Goal: Contribute content: Add original content to the website for others to see

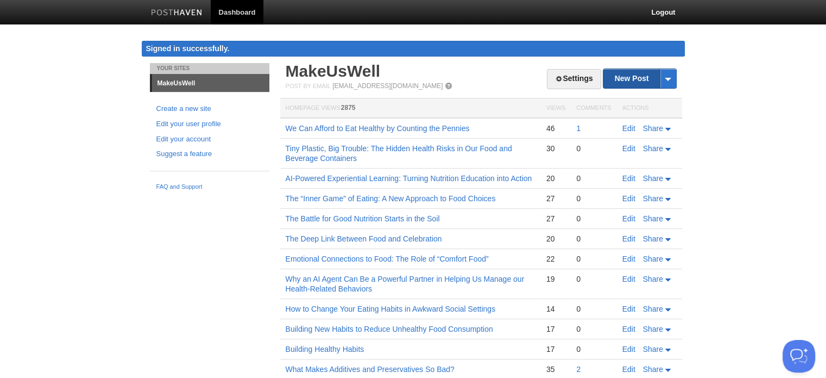
click at [628, 82] on link "New Post" at bounding box center [640, 78] width 72 height 19
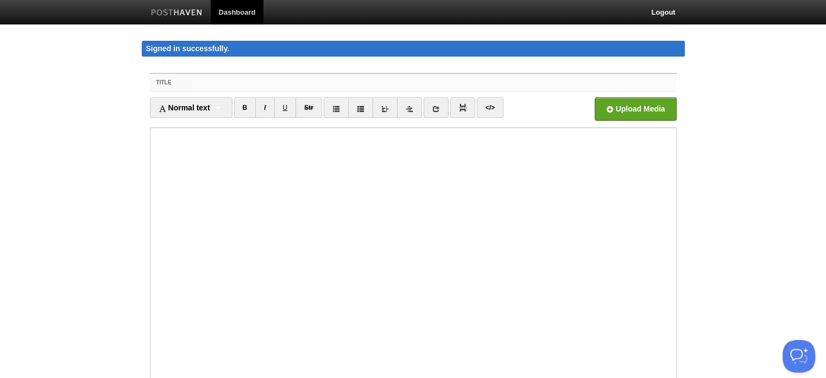
click at [231, 85] on input "Title" at bounding box center [434, 82] width 483 height 17
paste input "Surfacing Hidden Triggers: How a Browser-Based Tool Can Help Break Bad Nutritio…"
type input "Surfacing Hidden Triggers: How a Browser-Based Tool Can Help Break Bad Nutritio…"
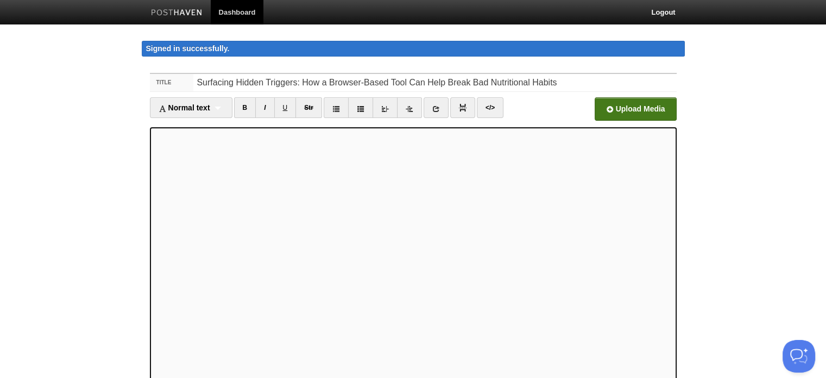
click at [618, 108] on input "file" at bounding box center [307, 111] width 823 height 55
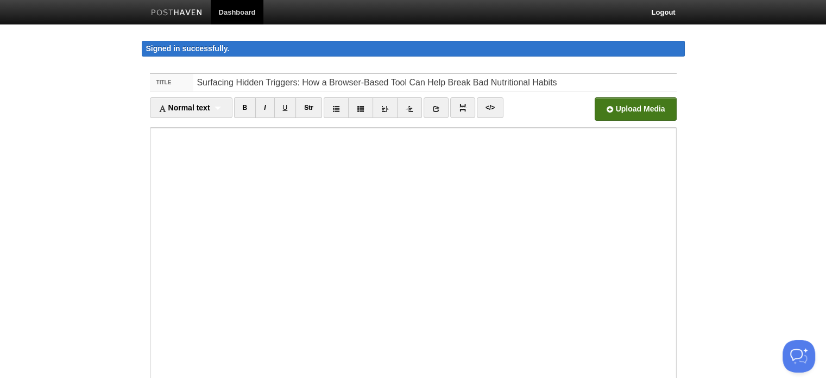
click at [635, 107] on input "file" at bounding box center [307, 111] width 823 height 55
click at [635, 109] on input "file" at bounding box center [307, 111] width 823 height 55
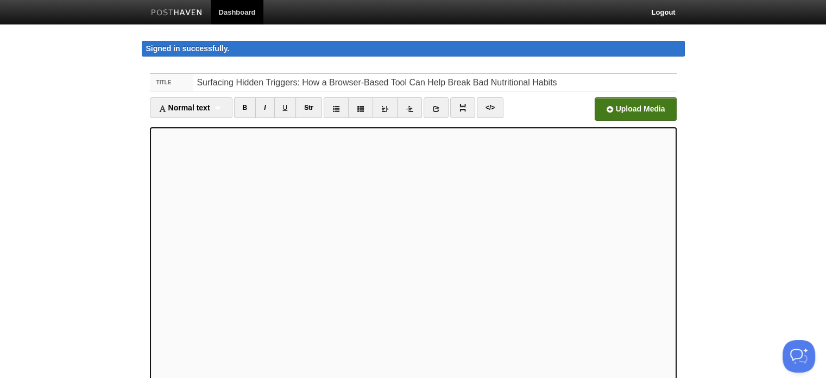
scroll to position [141, 0]
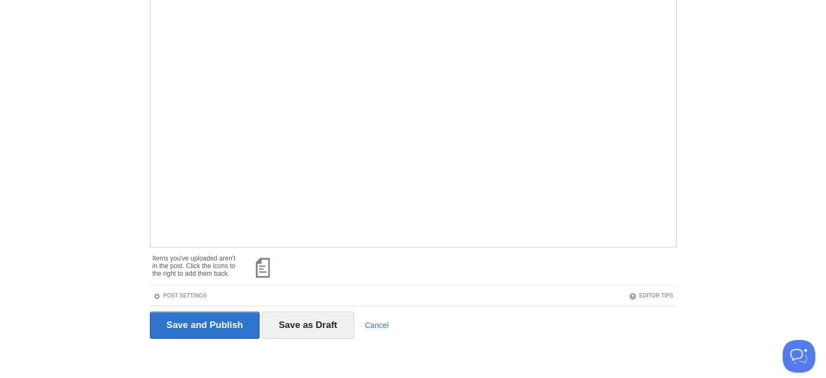
drag, startPoint x: 262, startPoint y: 265, endPoint x: 471, endPoint y: 270, distance: 208.7
click at [471, 271] on div at bounding box center [458, 266] width 437 height 34
drag, startPoint x: 266, startPoint y: 261, endPoint x: 432, endPoint y: 267, distance: 166.3
click at [430, 267] on div at bounding box center [458, 266] width 437 height 34
drag, startPoint x: 265, startPoint y: 267, endPoint x: 513, endPoint y: 267, distance: 248.3
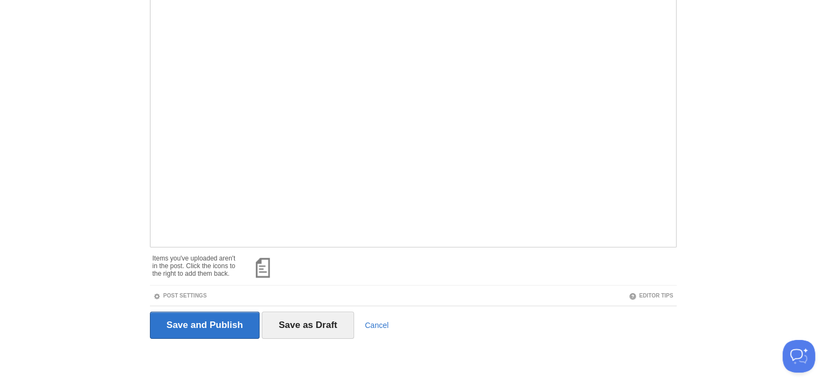
click at [513, 267] on div at bounding box center [458, 266] width 437 height 34
click at [546, 365] on div "Title Surfacing Hidden Triggers: How a Browser-Based Tool Can Help Break Bad Nu…" at bounding box center [413, 150] width 543 height 457
drag, startPoint x: 268, startPoint y: 266, endPoint x: 286, endPoint y: 283, distance: 24.6
click at [286, 283] on div "Items you've uploaded aren't in the post. Click the icons to the right to add t…" at bounding box center [413, 266] width 527 height 38
click at [275, 254] on span at bounding box center [277, 256] width 8 height 8
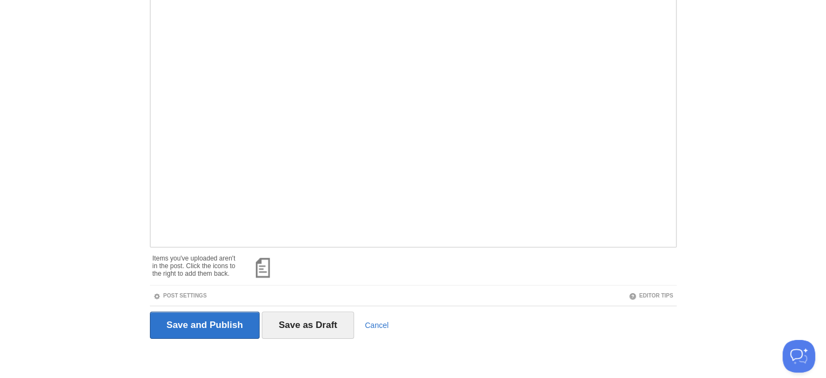
scroll to position [103, 0]
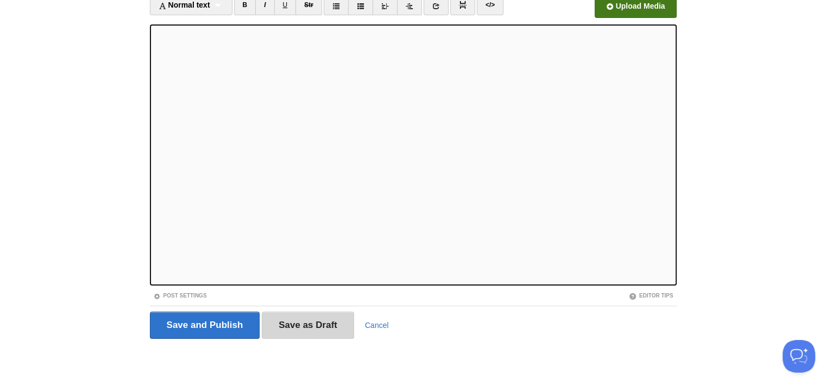
click at [301, 319] on input "Save as Draft" at bounding box center [308, 324] width 92 height 27
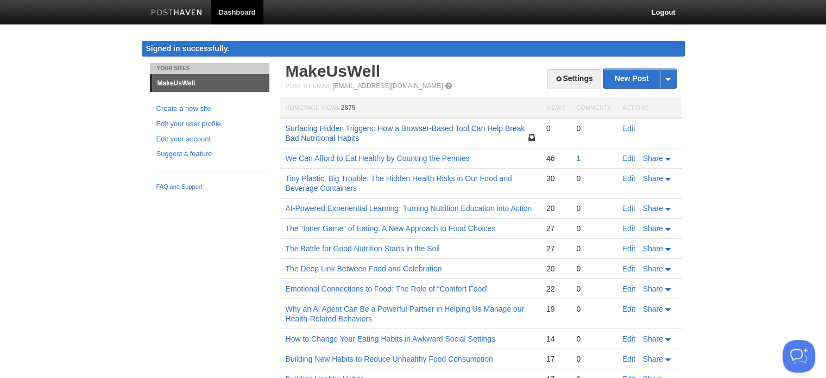
click at [441, 130] on link "Surfacing Hidden Triggers: How a Browser-Based Tool Can Help Break Bad Nutritio…" at bounding box center [406, 133] width 240 height 18
click at [627, 124] on link "Edit" at bounding box center [629, 128] width 13 height 9
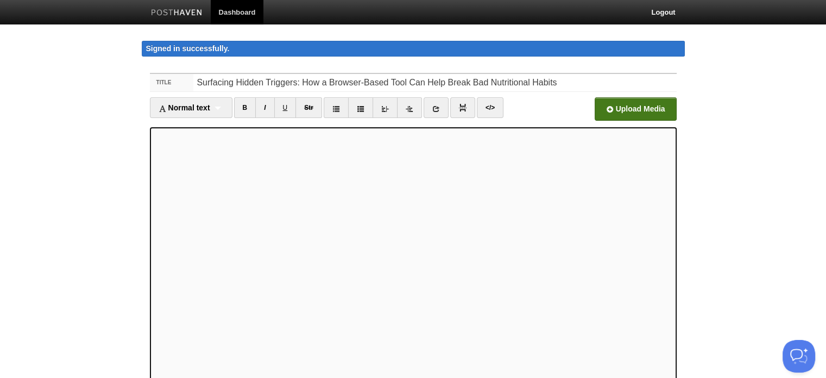
click at [614, 106] on input "file" at bounding box center [307, 111] width 823 height 55
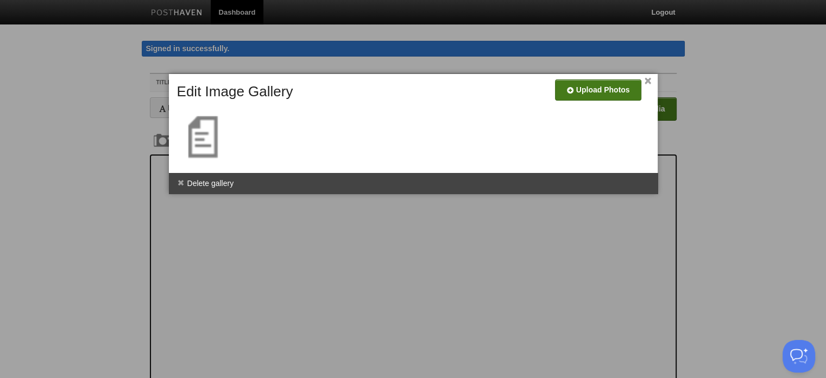
click at [569, 89] on input "file" at bounding box center [272, 93] width 823 height 55
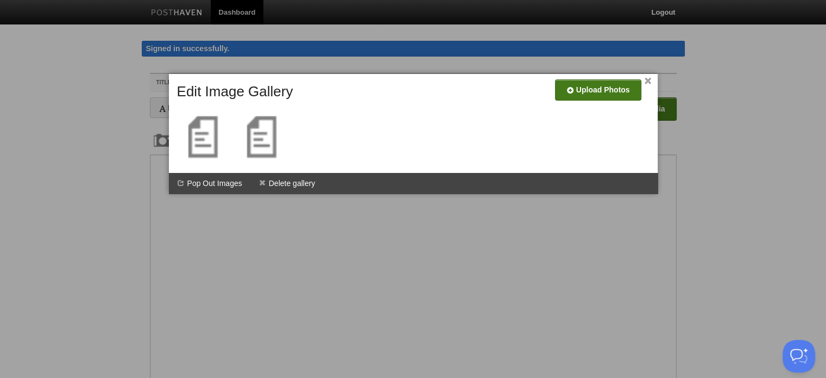
click at [648, 78] on link "×" at bounding box center [648, 81] width 7 height 6
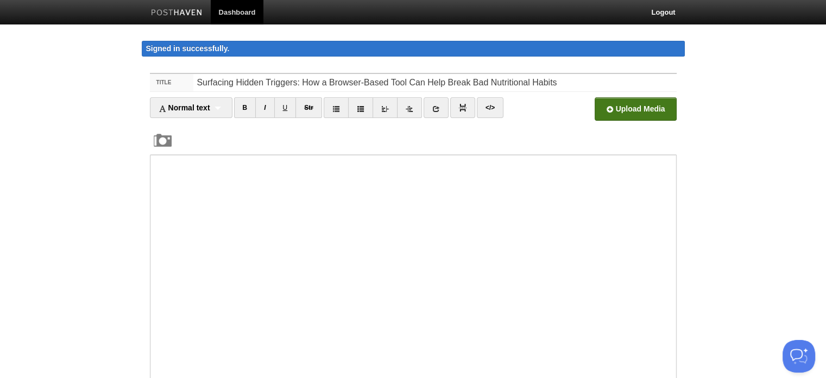
click at [817, 133] on body "Dashboard Logout Signed in successfully. Signed in successfully. × Post created…" at bounding box center [413, 254] width 826 height 509
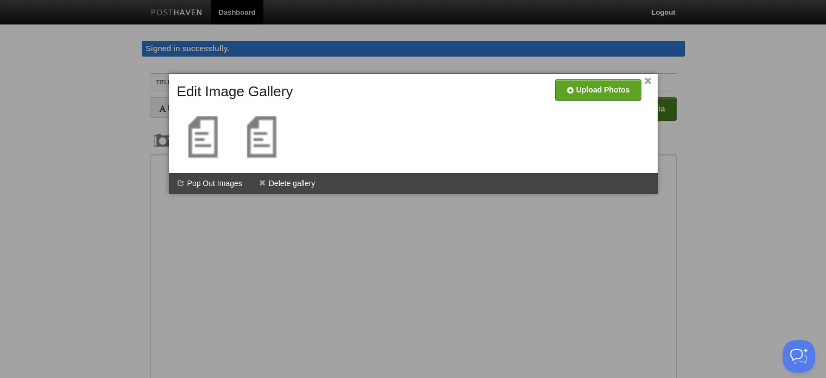
click at [419, 204] on div at bounding box center [413, 189] width 826 height 378
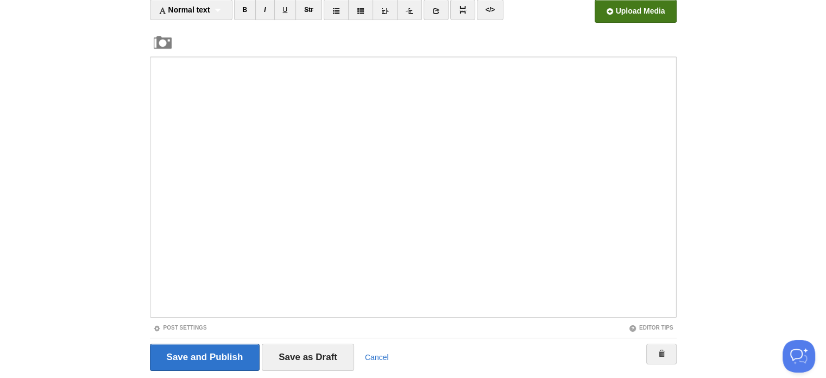
scroll to position [130, 0]
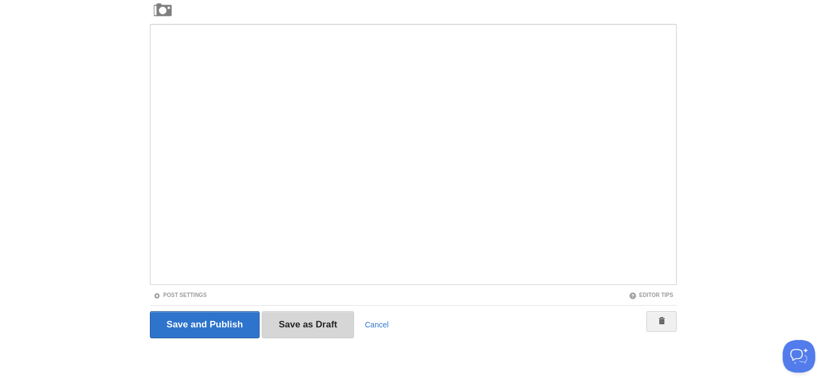
click at [293, 326] on input "Save as Draft" at bounding box center [308, 324] width 92 height 27
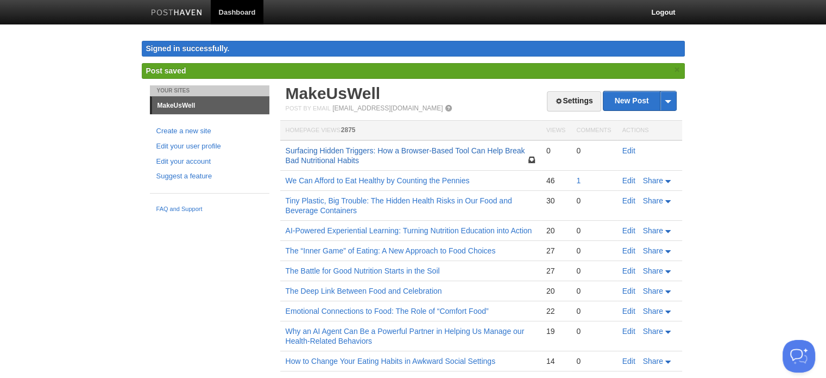
click at [441, 149] on link "Surfacing Hidden Triggers: How a Browser-Based Tool Can Help Break Bad Nutritio…" at bounding box center [406, 155] width 240 height 18
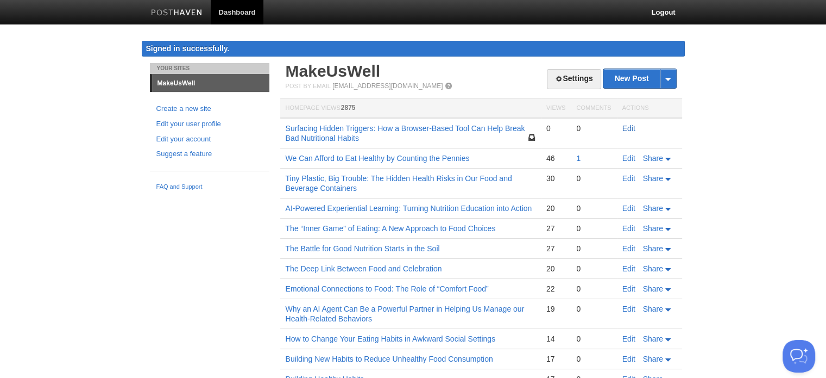
click at [623, 124] on link "Edit" at bounding box center [629, 128] width 13 height 9
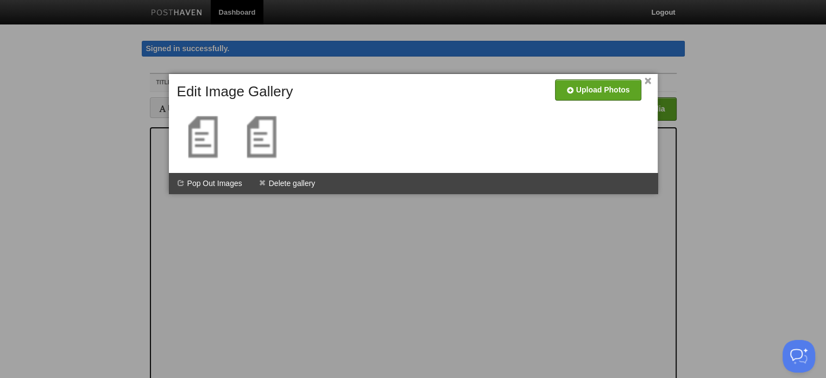
click at [648, 78] on link "×" at bounding box center [648, 81] width 7 height 6
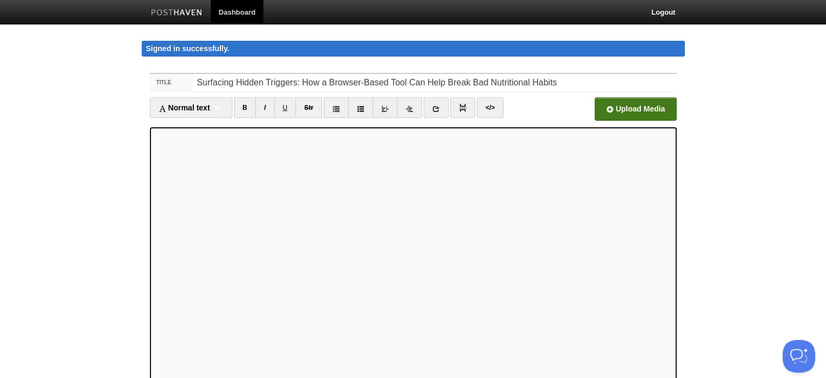
click at [610, 106] on input "file" at bounding box center [307, 111] width 823 height 55
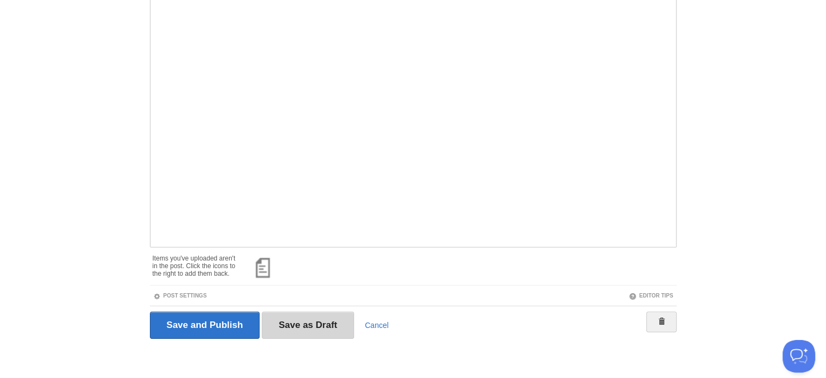
click at [311, 322] on input "Save as Draft" at bounding box center [308, 324] width 92 height 27
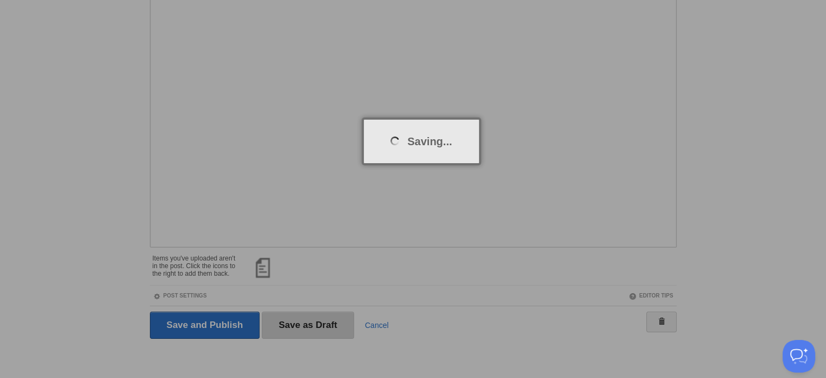
scroll to position [62, 0]
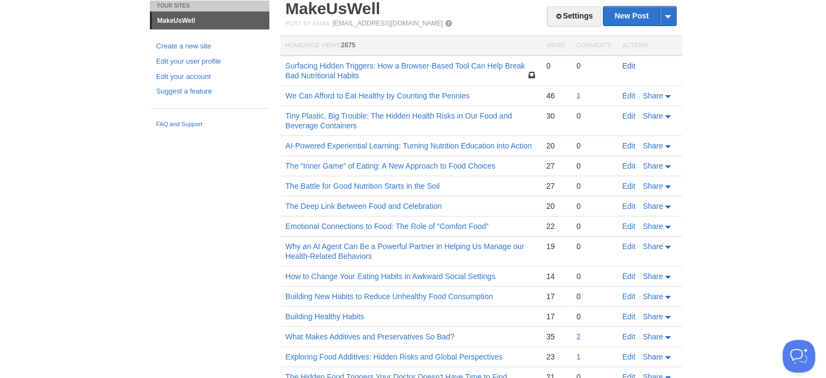
click at [632, 66] on link "Edit" at bounding box center [629, 65] width 13 height 9
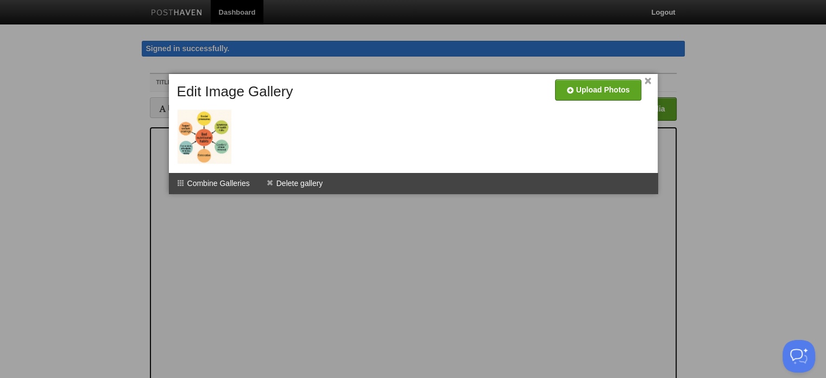
click at [648, 84] on link "×" at bounding box center [648, 81] width 7 height 6
click at [756, 154] on div at bounding box center [413, 189] width 826 height 378
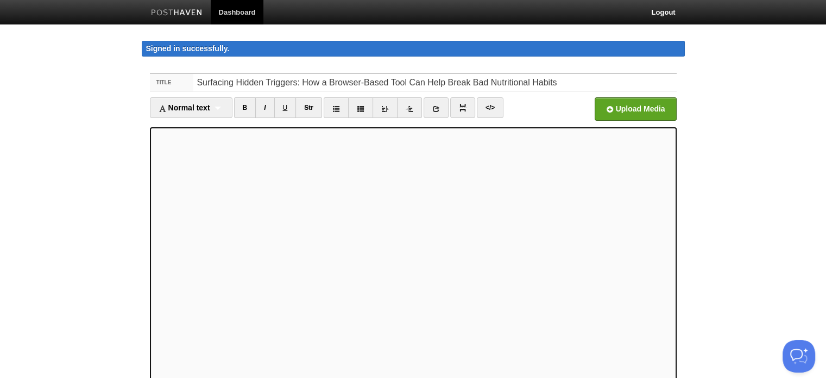
scroll to position [141, 0]
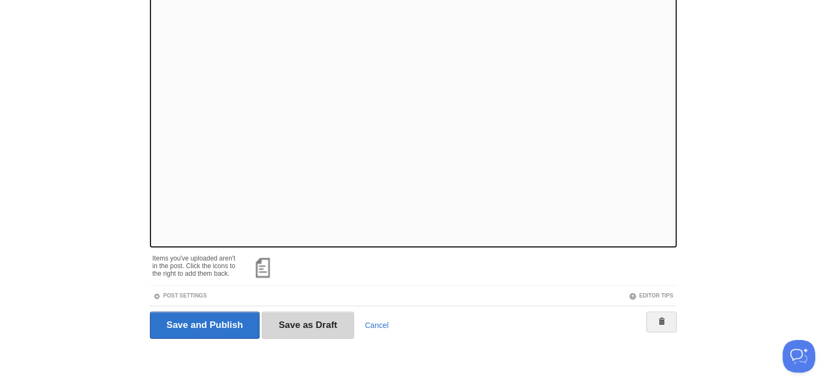
click at [299, 326] on input "Save as Draft" at bounding box center [308, 324] width 92 height 27
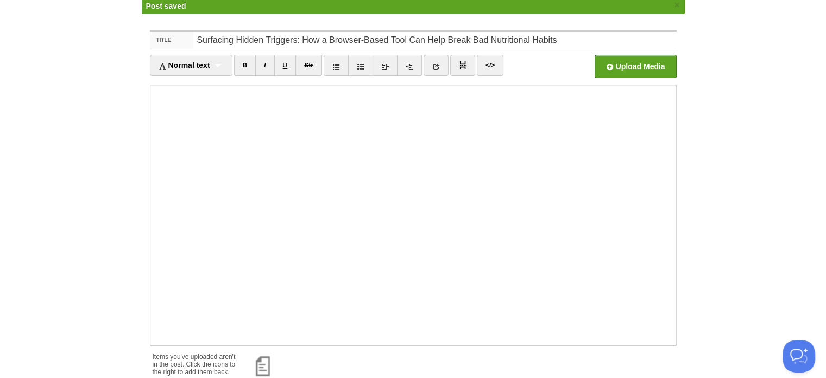
scroll to position [62, 0]
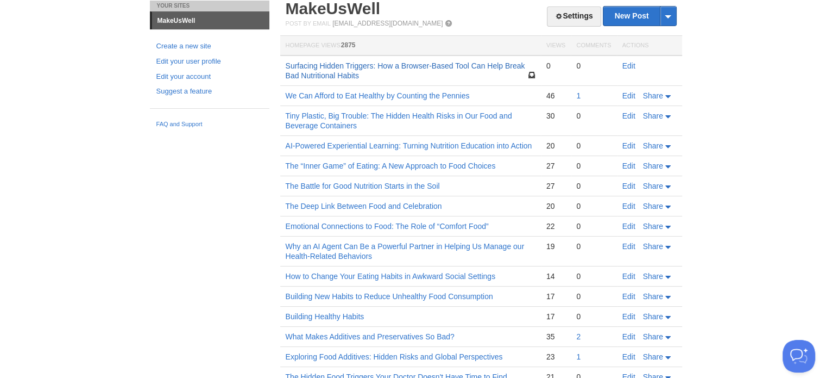
click at [397, 66] on link "Surfacing Hidden Triggers: How a Browser-Based Tool Can Help Break Bad Nutritio…" at bounding box center [406, 70] width 240 height 18
click at [457, 61] on link "Surfacing Hidden Triggers: How a Browser-Based Tool Can Help Break Bad Nutritio…" at bounding box center [406, 70] width 240 height 18
click at [630, 65] on link "Edit" at bounding box center [629, 65] width 13 height 9
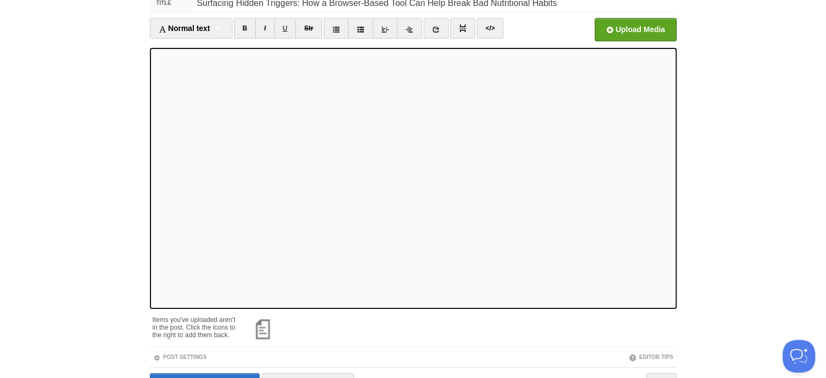
scroll to position [141, 0]
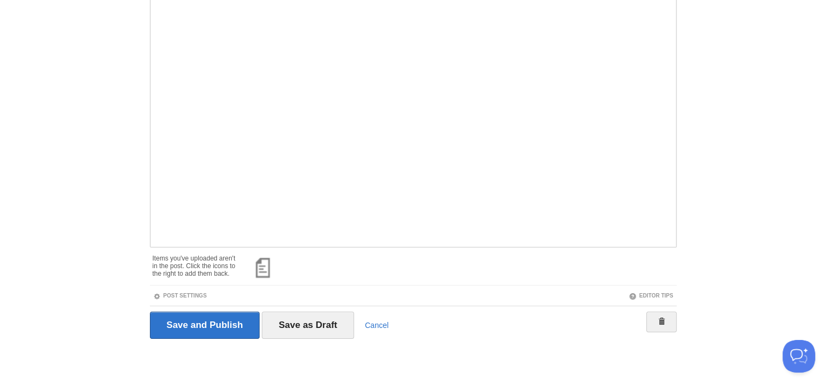
click at [760, 160] on body "Dashboard Logout Signed in successfully. Signed in successfully. × Post created…" at bounding box center [413, 119] width 826 height 520
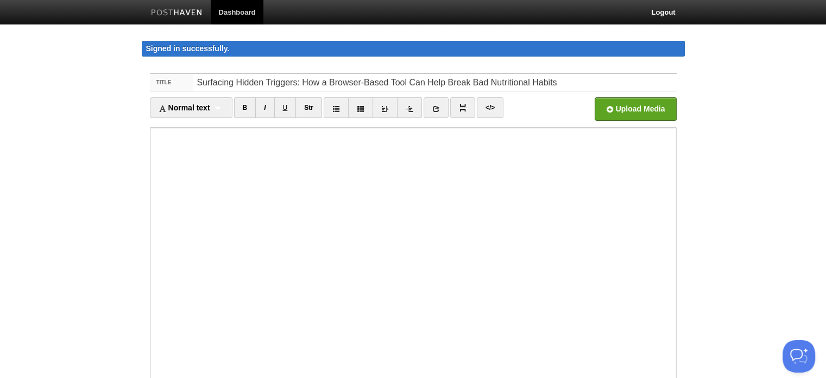
drag, startPoint x: 146, startPoint y: 132, endPoint x: 733, endPoint y: 206, distance: 591.9
click at [733, 206] on body "Dashboard Logout Signed in successfully. Signed in successfully. × Post created…" at bounding box center [413, 260] width 826 height 520
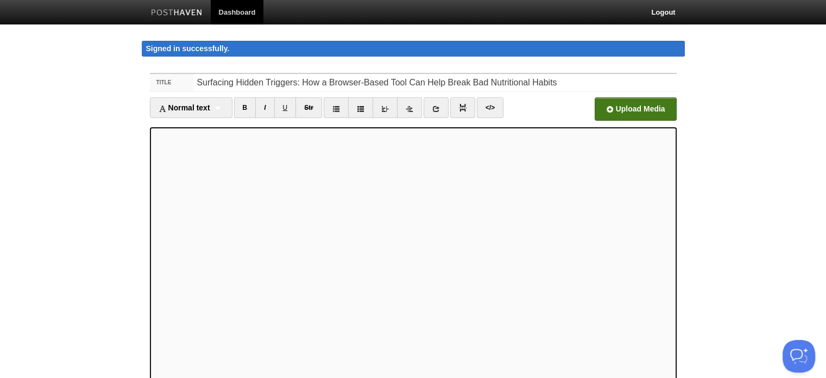
click at [647, 108] on input "file" at bounding box center [307, 111] width 823 height 55
click at [633, 107] on input "file" at bounding box center [307, 111] width 823 height 55
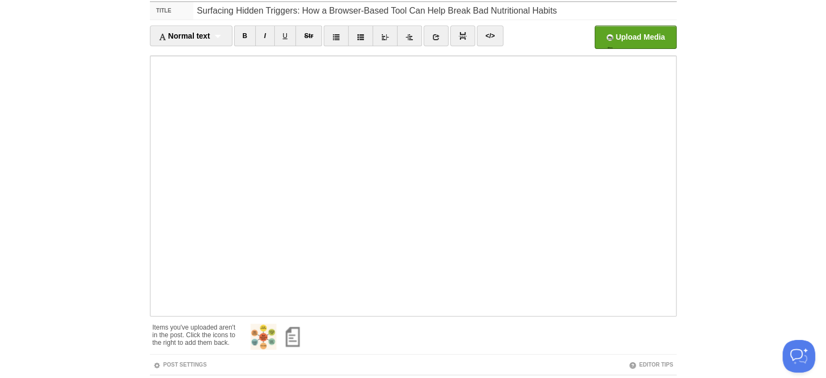
scroll to position [141, 0]
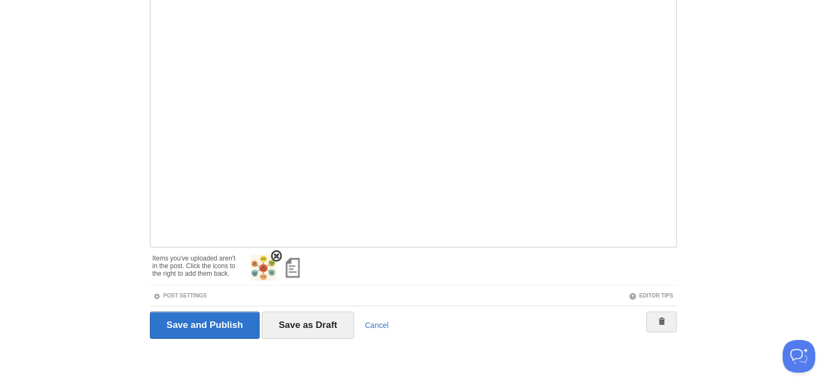
click at [263, 266] on img at bounding box center [263, 267] width 26 height 26
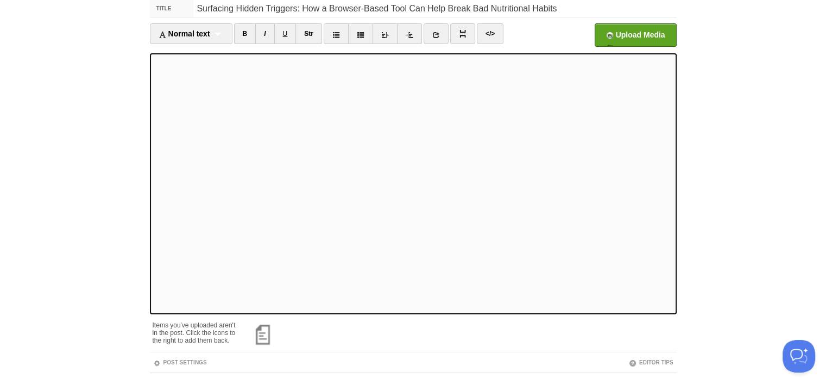
scroll to position [77, 0]
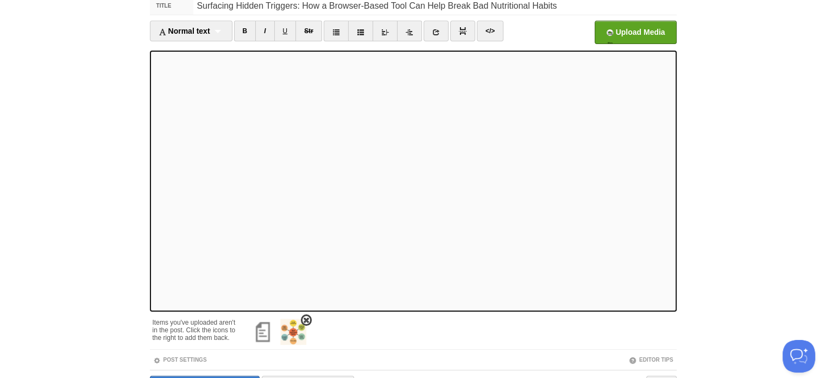
click at [299, 336] on img at bounding box center [293, 331] width 26 height 26
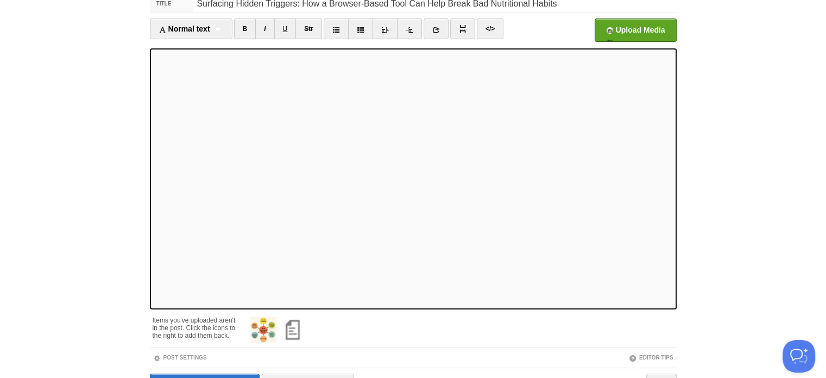
scroll to position [141, 0]
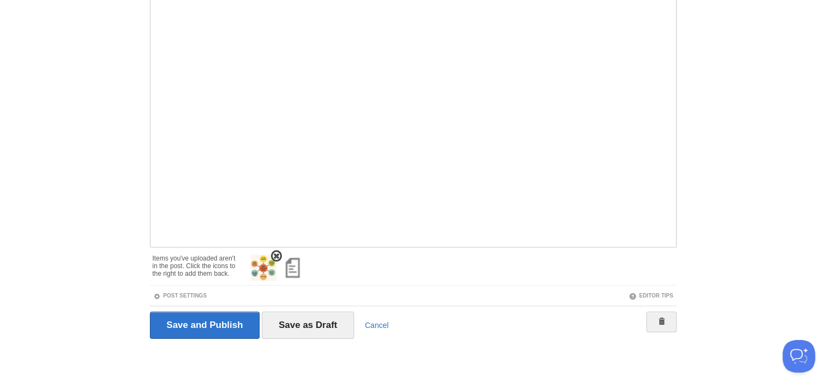
click at [263, 267] on img at bounding box center [263, 267] width 26 height 26
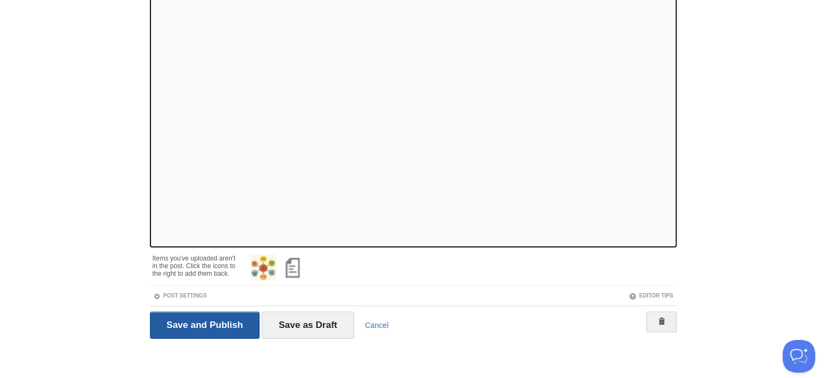
click at [204, 322] on input "Save and Publish" at bounding box center [205, 324] width 110 height 27
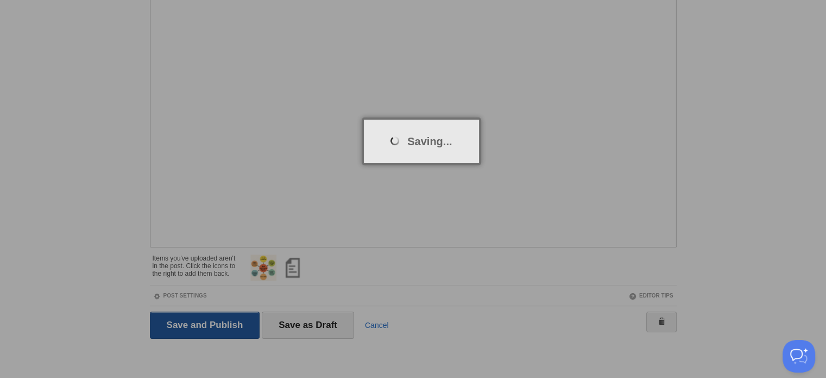
scroll to position [62, 0]
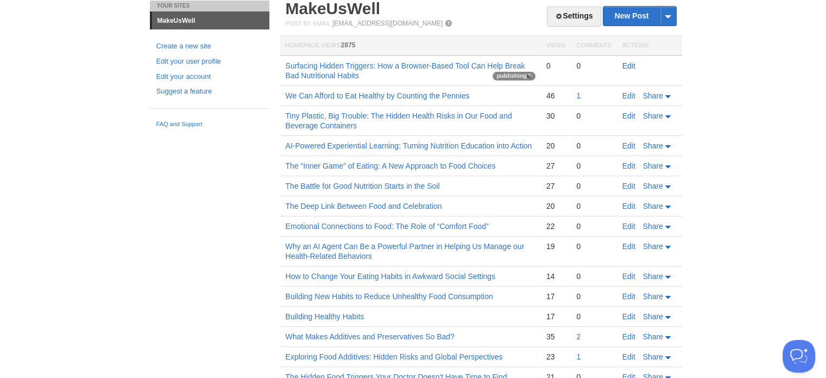
click at [630, 68] on link "Edit" at bounding box center [629, 65] width 13 height 9
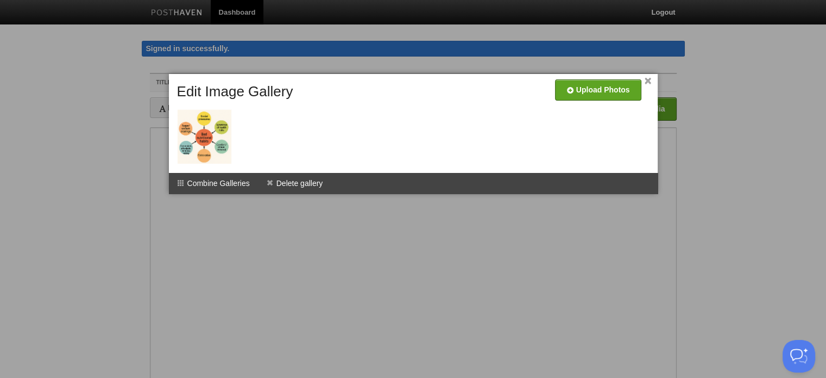
click at [647, 78] on link "×" at bounding box center [648, 81] width 7 height 6
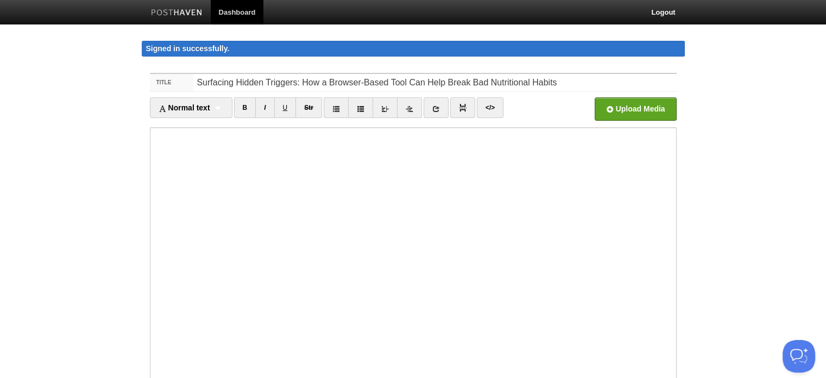
drag, startPoint x: 377, startPoint y: 125, endPoint x: 111, endPoint y: 139, distance: 266.6
click at [111, 139] on body "Dashboard Logout Signed in successfully. Signed in successfully. × Post created…" at bounding box center [413, 260] width 826 height 520
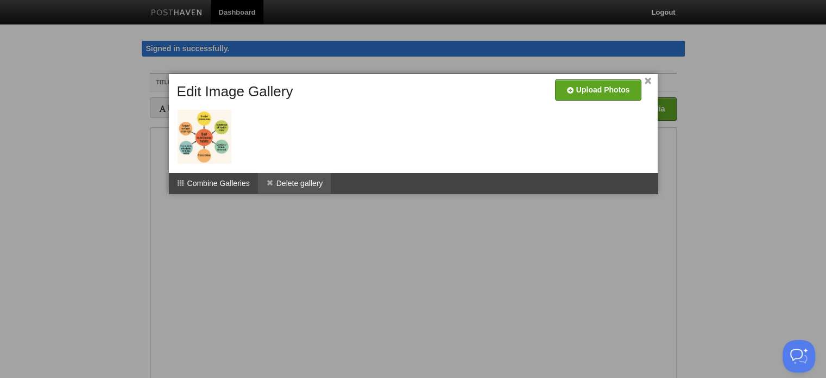
click at [312, 181] on li "Delete gallery" at bounding box center [294, 183] width 73 height 21
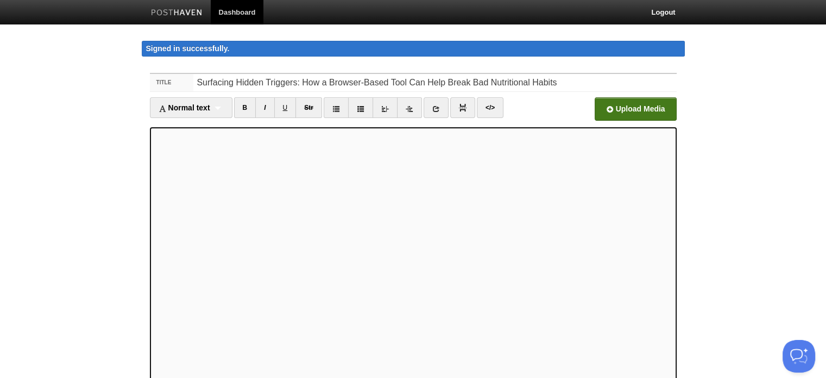
click at [663, 115] on input "file" at bounding box center [307, 111] width 823 height 55
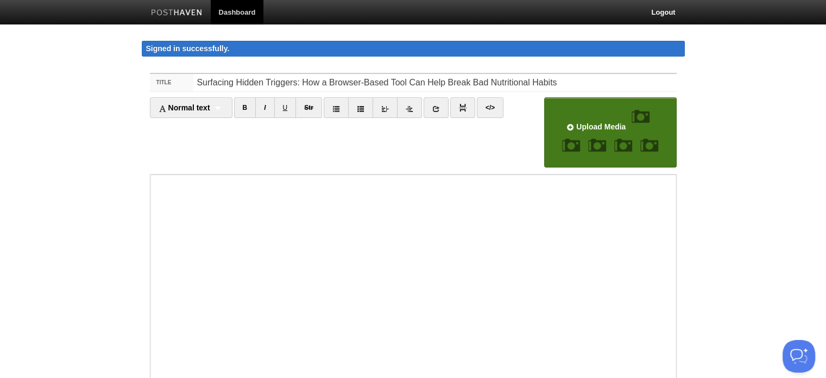
click at [805, 152] on body "Dashboard Logout Signed in successfully. Signed in successfully. × Post created…" at bounding box center [413, 283] width 826 height 567
click at [732, 137] on body "Dashboard Logout Signed in successfully. Signed in successfully. × Post created…" at bounding box center [413, 283] width 826 height 567
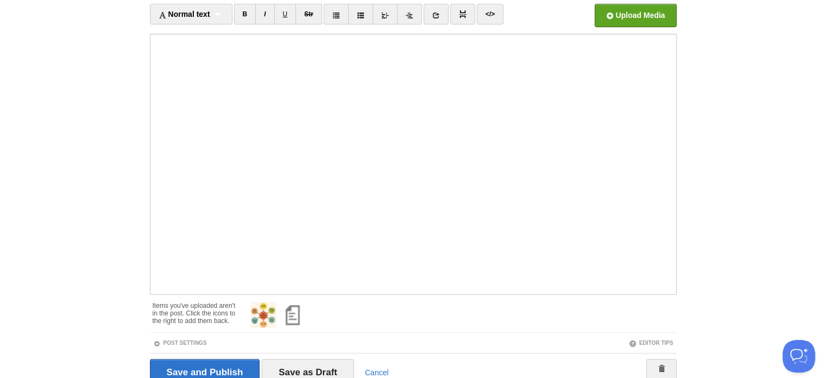
scroll to position [118, 0]
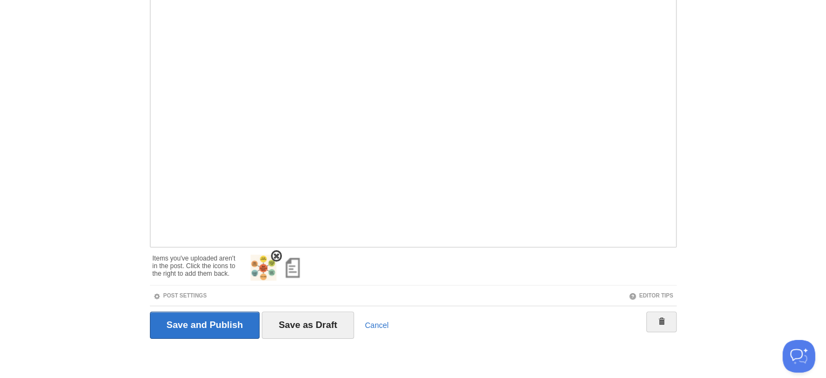
click at [262, 267] on img at bounding box center [263, 267] width 26 height 26
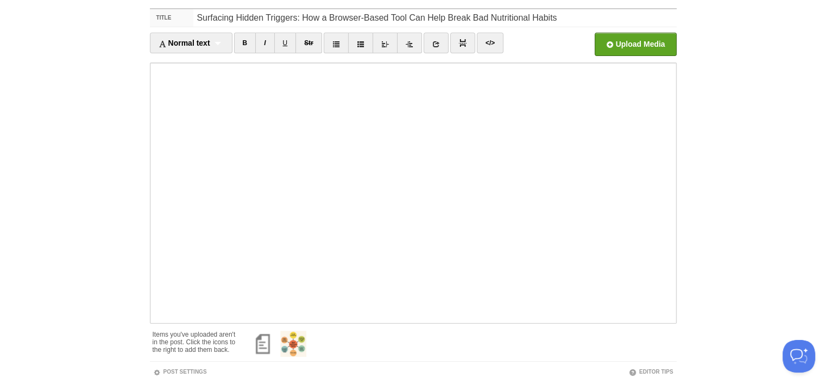
scroll to position [38, 0]
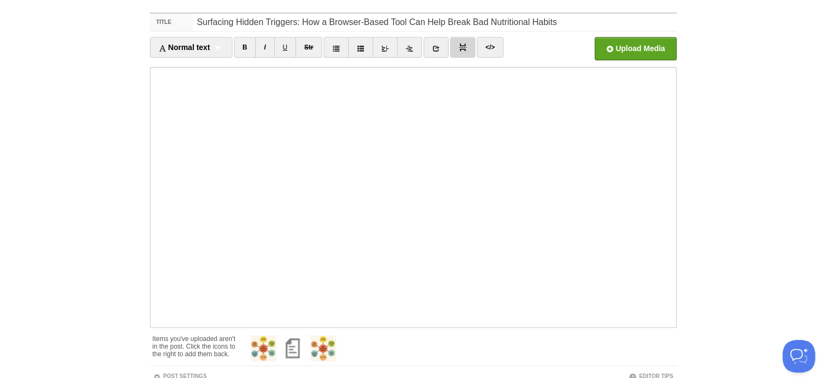
drag, startPoint x: 337, startPoint y: 336, endPoint x: 467, endPoint y: 36, distance: 326.1
click at [0, 0] on span at bounding box center [0, 0] width 0 height 0
click at [274, 335] on span at bounding box center [277, 337] width 8 height 8
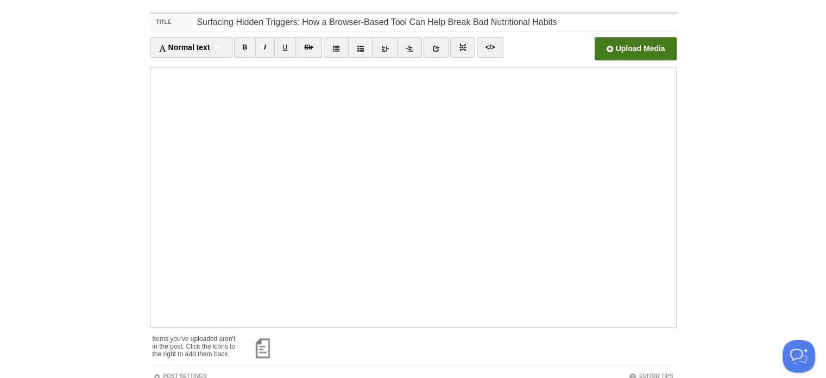
click at [656, 49] on input "file" at bounding box center [307, 51] width 823 height 55
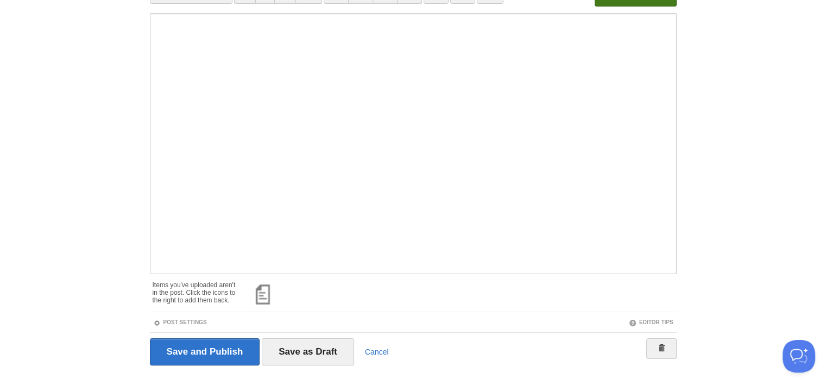
scroll to position [118, 0]
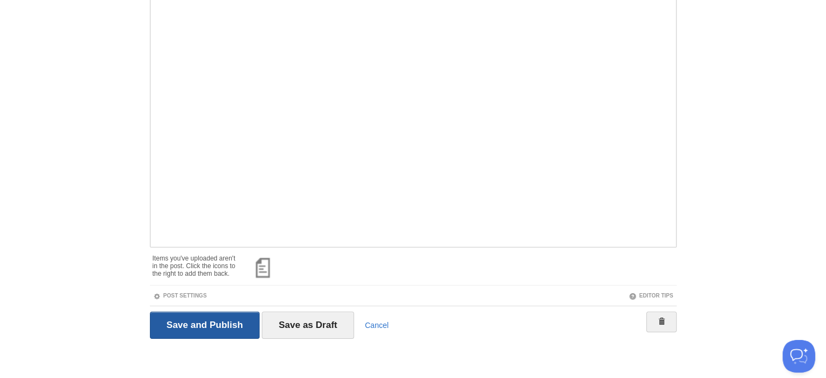
click at [235, 328] on input "Save and Publish" at bounding box center [205, 324] width 110 height 27
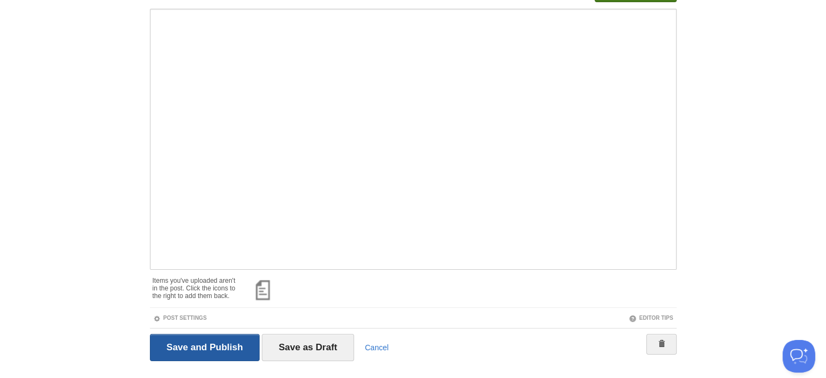
scroll to position [41, 0]
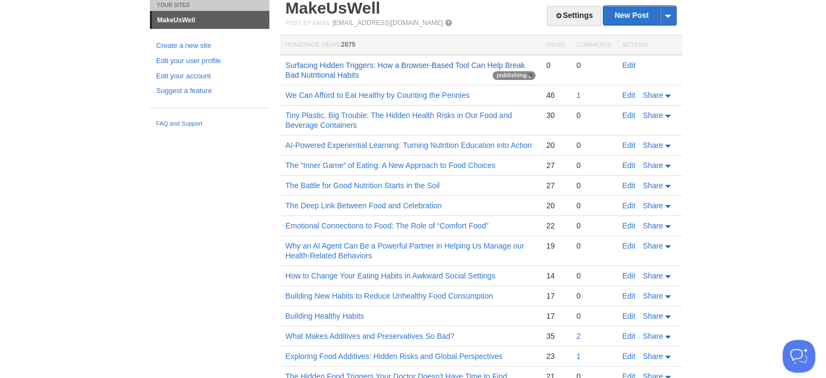
click at [347, 69] on link "Surfacing Hidden Triggers: How a Browser-Based Tool Can Help Break Bad Nutritio…" at bounding box center [406, 70] width 240 height 18
click at [631, 64] on link "Edit" at bounding box center [629, 65] width 13 height 9
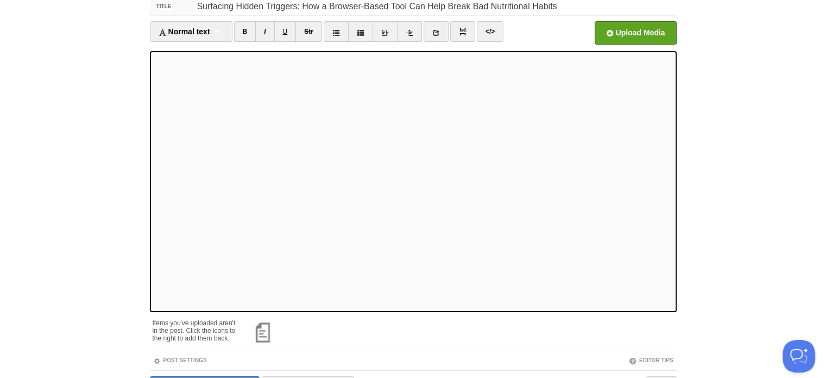
scroll to position [62, 0]
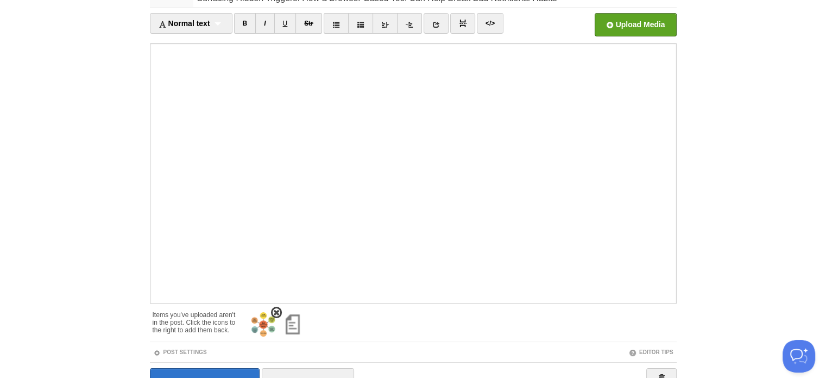
click at [261, 323] on img at bounding box center [263, 324] width 26 height 26
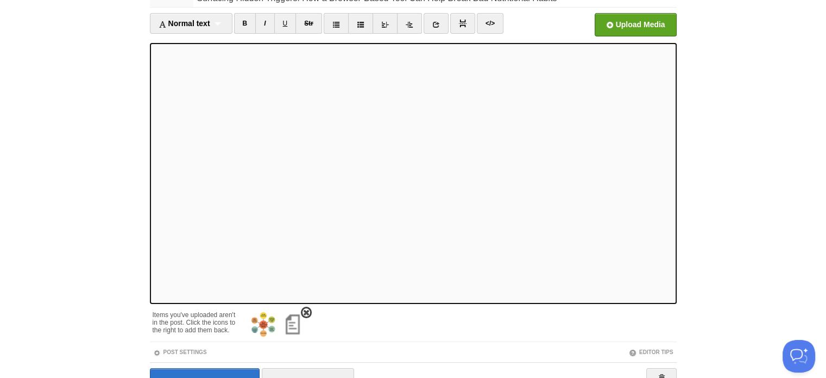
click at [267, 322] on img at bounding box center [263, 324] width 26 height 26
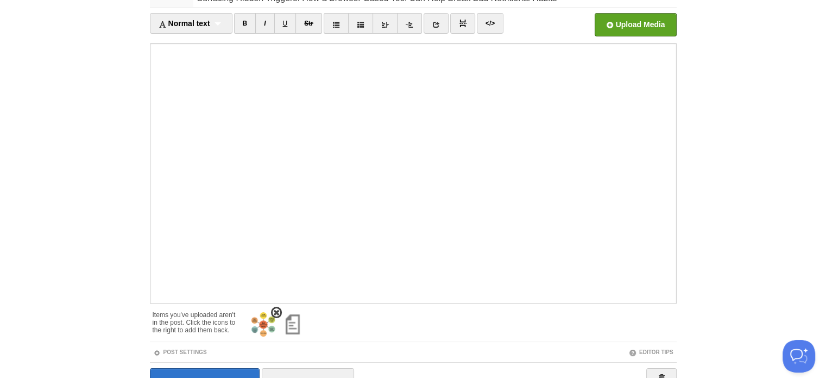
click at [266, 327] on img at bounding box center [263, 324] width 26 height 26
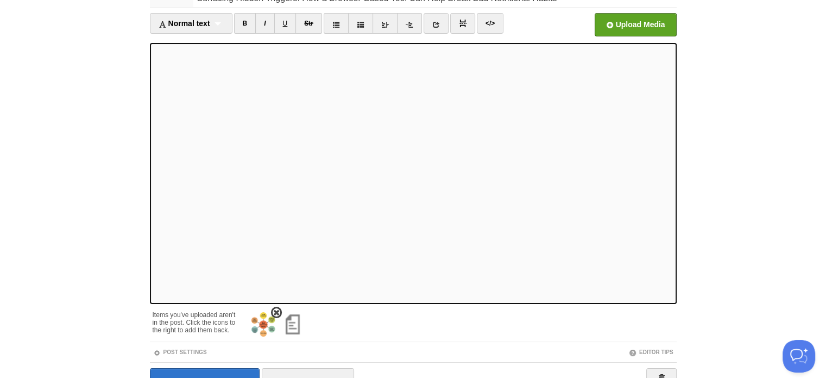
click at [265, 325] on img at bounding box center [263, 324] width 26 height 26
click at [254, 317] on img at bounding box center [263, 324] width 26 height 26
click at [261, 322] on img at bounding box center [263, 324] width 26 height 26
click at [259, 319] on img at bounding box center [263, 324] width 26 height 26
click at [263, 329] on img at bounding box center [263, 324] width 26 height 26
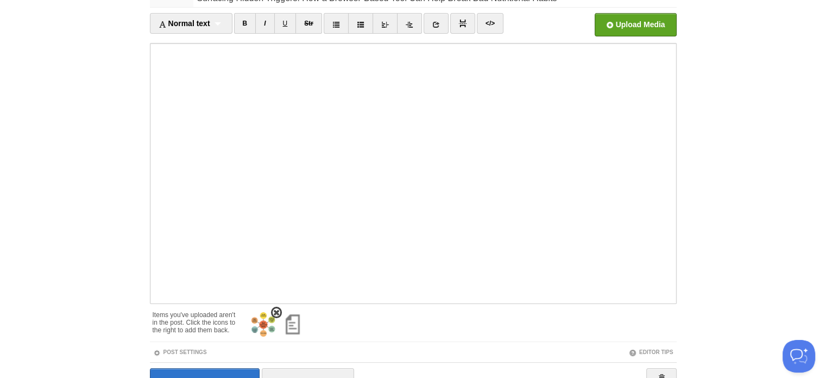
click at [267, 328] on img at bounding box center [263, 324] width 26 height 26
click at [268, 330] on img at bounding box center [263, 324] width 26 height 26
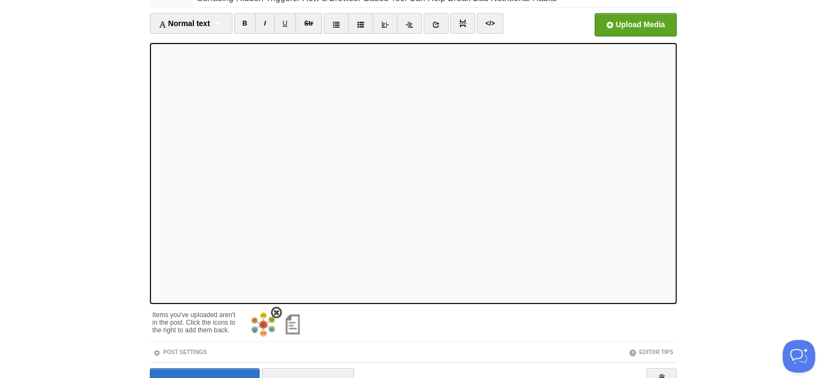
click at [276, 313] on span at bounding box center [277, 313] width 8 height 8
drag, startPoint x: 278, startPoint y: 310, endPoint x: 474, endPoint y: 41, distance: 333.0
click at [0, 0] on span at bounding box center [0, 0] width 0 height 0
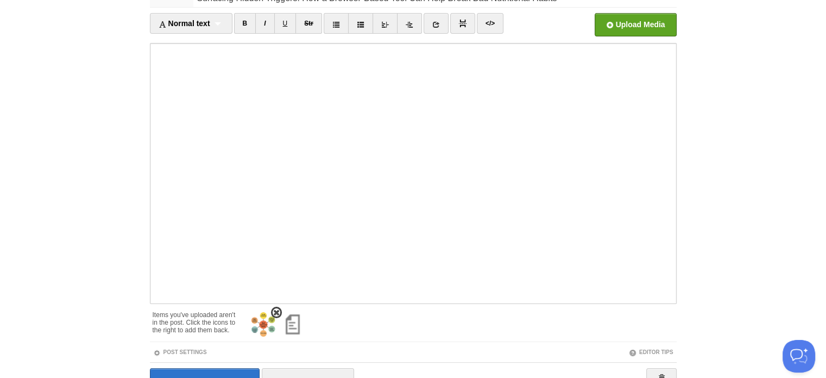
click at [276, 309] on span at bounding box center [277, 313] width 8 height 8
drag, startPoint x: 275, startPoint y: 309, endPoint x: 465, endPoint y: 30, distance: 337.4
click at [0, 0] on span at bounding box center [0, 0] width 0 height 0
click at [275, 312] on span at bounding box center [277, 313] width 8 height 8
click at [274, 312] on span at bounding box center [277, 313] width 8 height 8
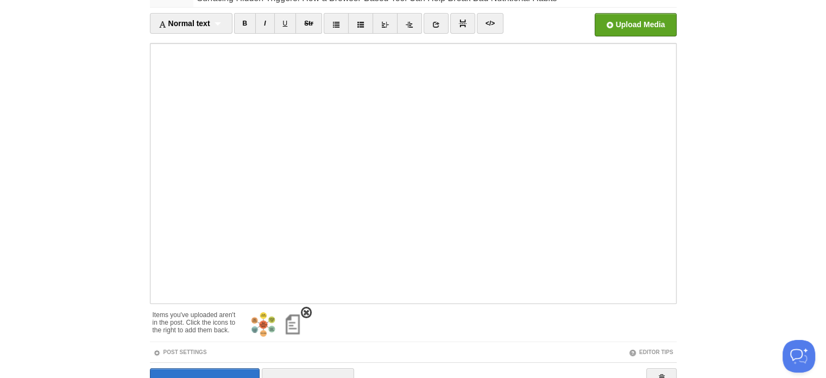
click at [300, 326] on img at bounding box center [293, 324] width 26 height 26
click at [304, 310] on span at bounding box center [307, 313] width 8 height 8
click at [278, 310] on span at bounding box center [277, 313] width 8 height 8
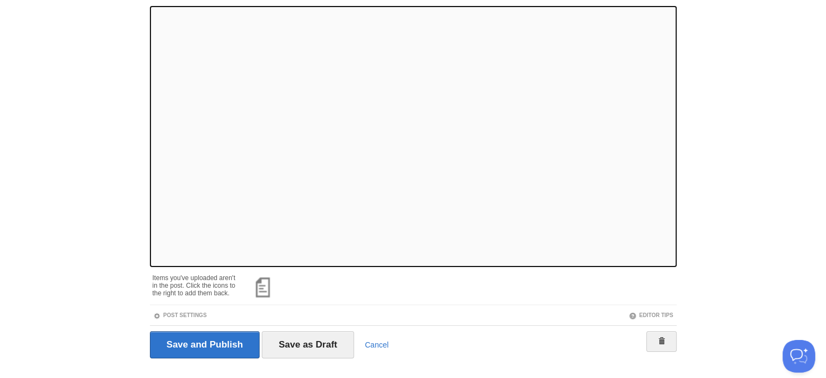
scroll to position [117, 0]
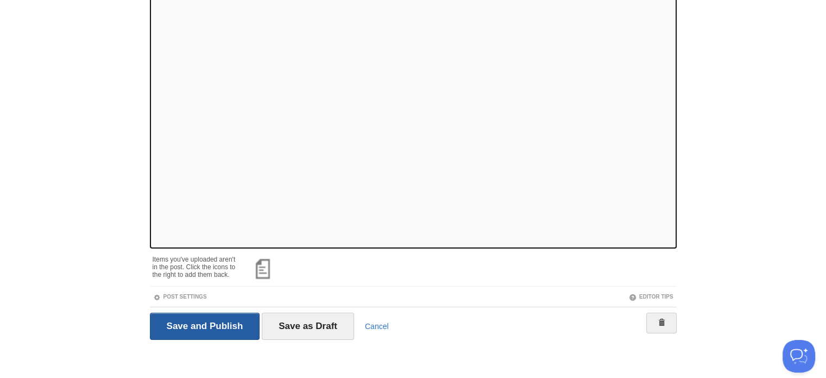
click at [209, 326] on input "Save and Publish" at bounding box center [205, 325] width 110 height 27
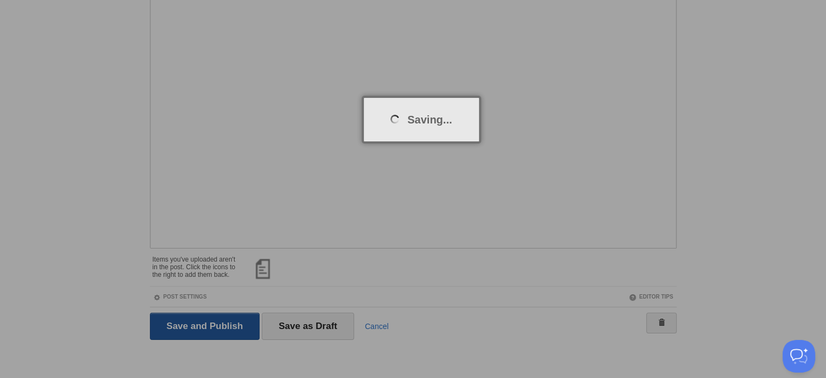
scroll to position [41, 0]
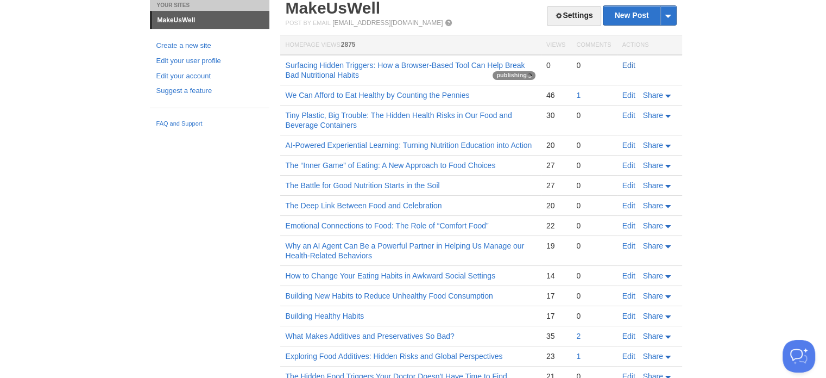
click at [631, 63] on link "Edit" at bounding box center [629, 65] width 13 height 9
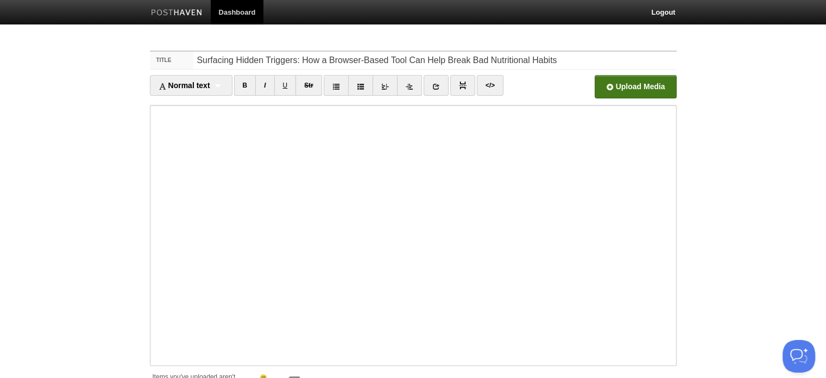
click at [613, 83] on input "file" at bounding box center [307, 89] width 823 height 55
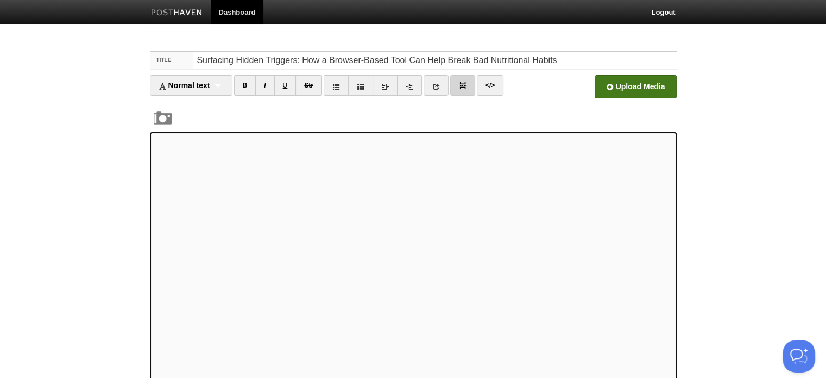
click at [463, 84] on img at bounding box center [463, 85] width 8 height 8
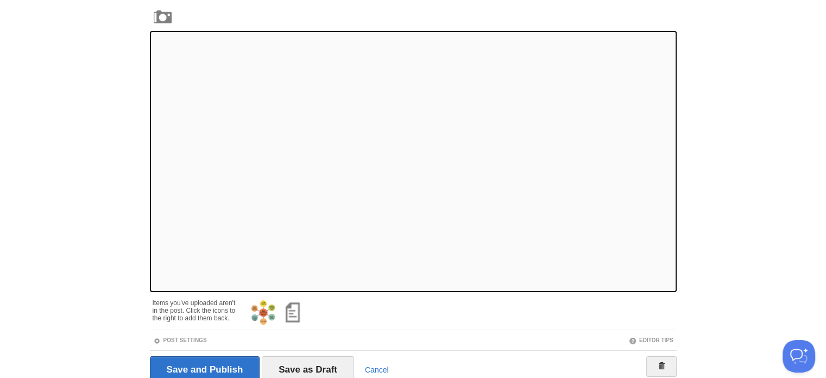
scroll to position [146, 0]
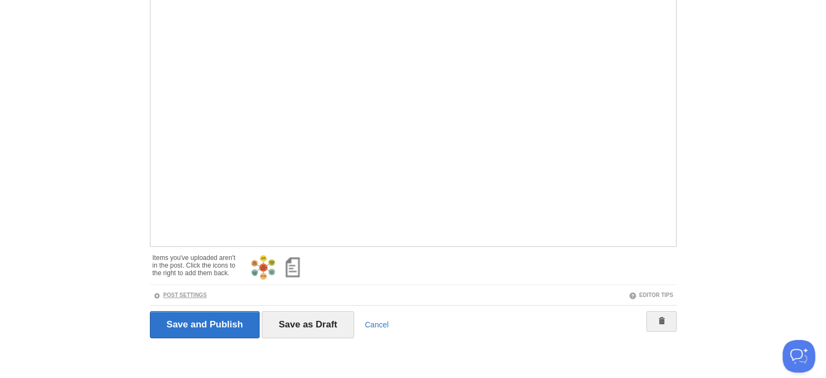
click at [176, 296] on link "Post Settings" at bounding box center [180, 295] width 54 height 6
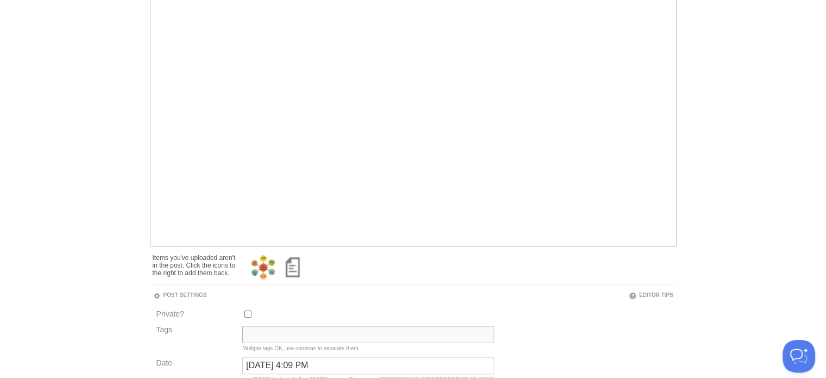
click at [280, 330] on input "Tags" at bounding box center [368, 333] width 252 height 17
type input "Current State"
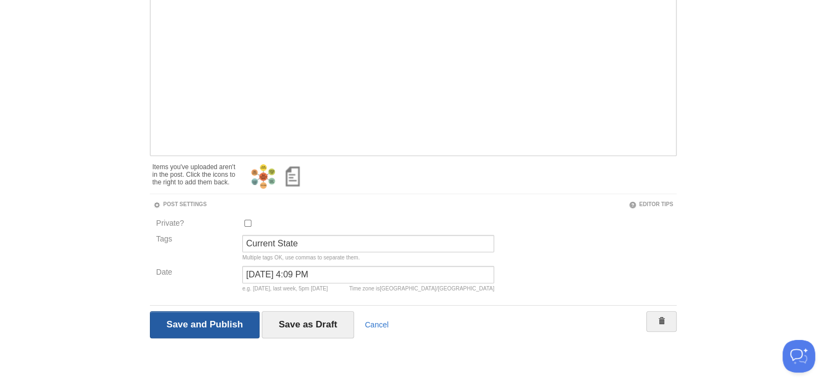
click at [185, 323] on input "Save and Publish" at bounding box center [205, 324] width 110 height 27
